Goal: Transaction & Acquisition: Purchase product/service

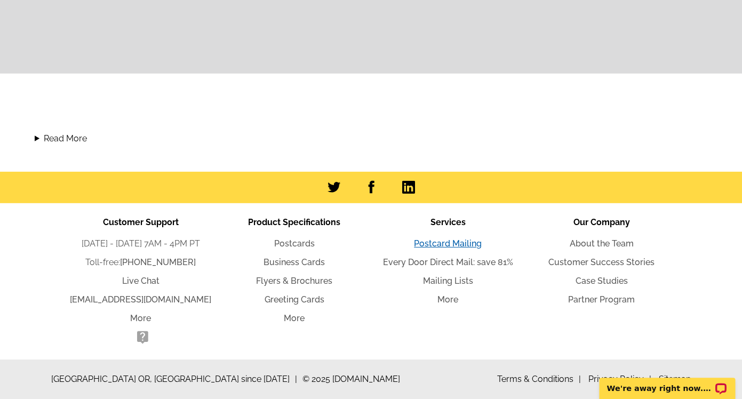
click at [452, 245] on link "Postcard Mailing" at bounding box center [448, 243] width 68 height 10
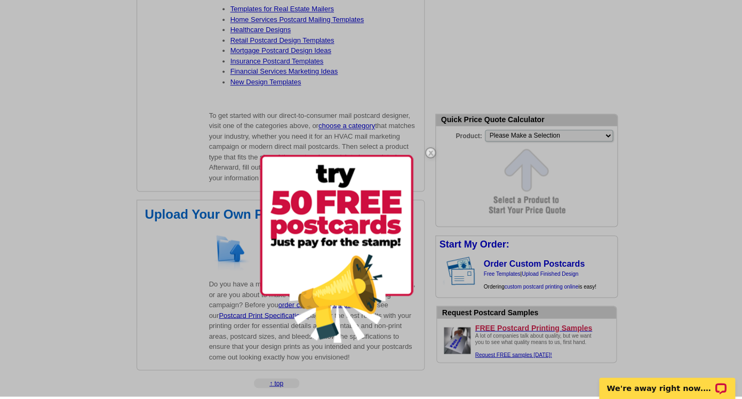
scroll to position [1976, 0]
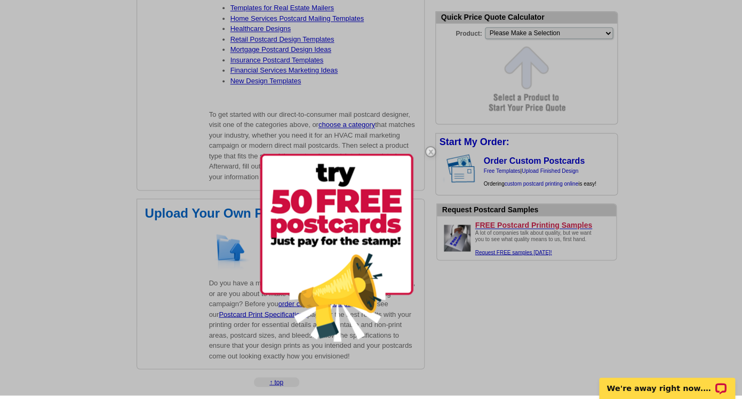
click at [532, 34] on div at bounding box center [371, 195] width 742 height 399
click at [530, 36] on div at bounding box center [371, 195] width 742 height 399
click at [430, 153] on img at bounding box center [430, 151] width 31 height 31
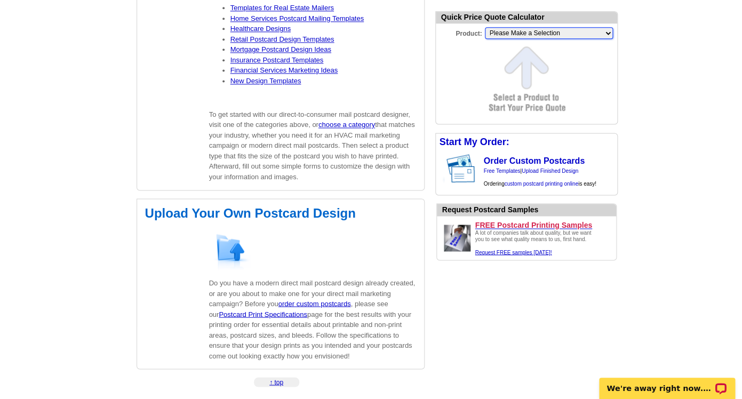
select select "1"
click option "Regular Postcard (4.25" x 5.6")" at bounding box center [0, 0] width 0 height 0
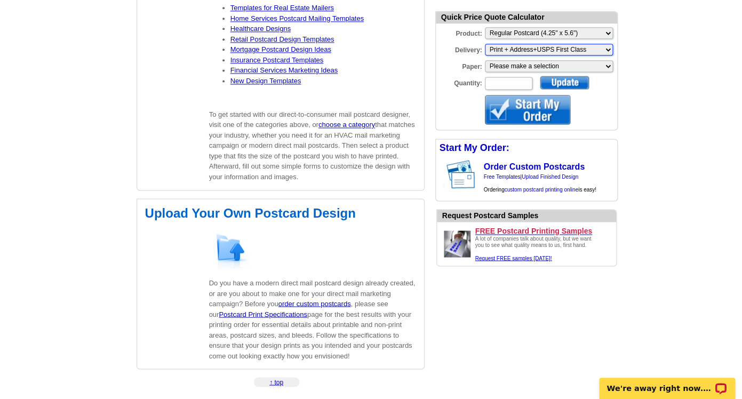
select select "3"
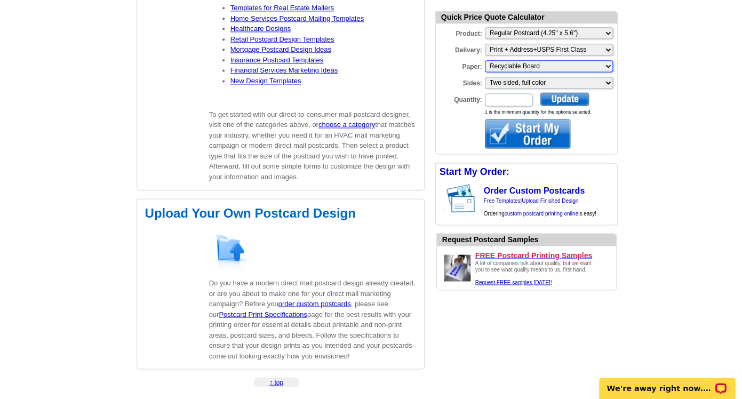
click option "Recyclable Board" at bounding box center [0, 0] width 0 height 0
click at [511, 100] on input "Quantity:" at bounding box center [508, 99] width 47 height 13
click at [564, 101] on div at bounding box center [564, 98] width 49 height 13
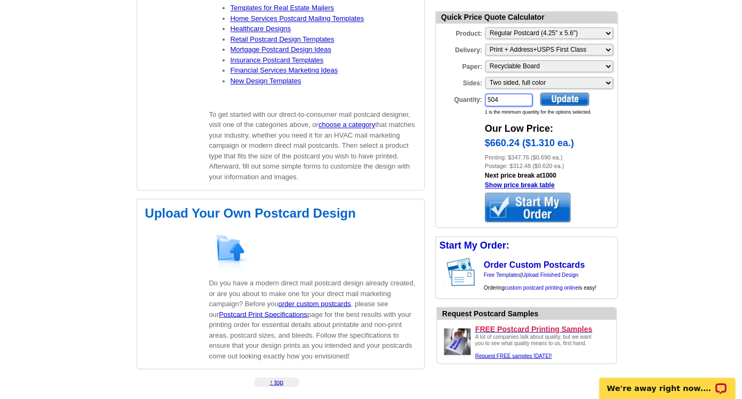
click at [496, 99] on input "504" at bounding box center [508, 99] width 47 height 13
type input "925"
click at [562, 97] on div at bounding box center [564, 98] width 49 height 13
